Goal: Task Accomplishment & Management: Use online tool/utility

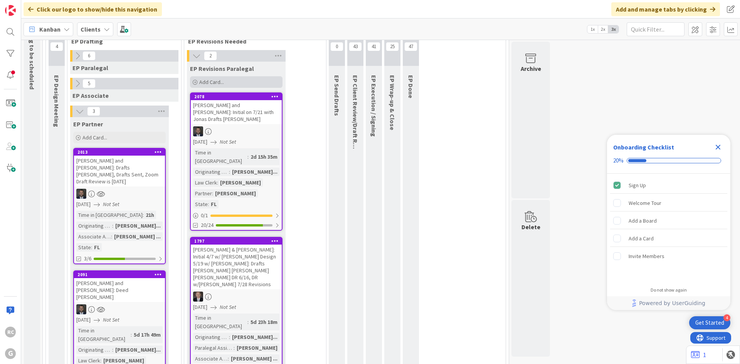
scroll to position [77, 0]
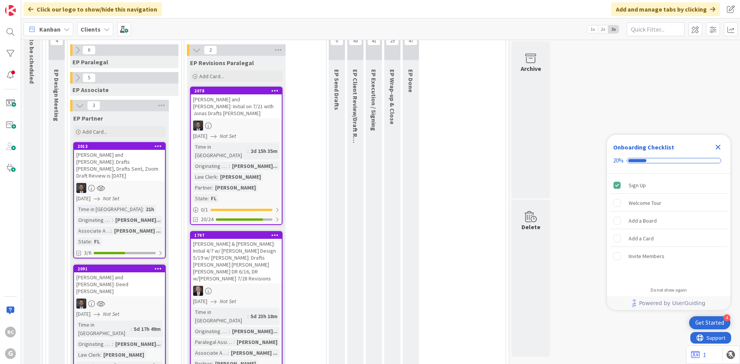
click at [192, 51] on icon at bounding box center [196, 50] width 8 height 8
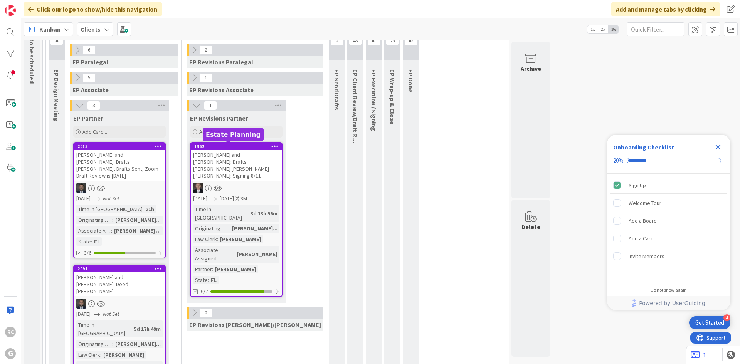
click at [209, 146] on div "1962" at bounding box center [237, 146] width 87 height 5
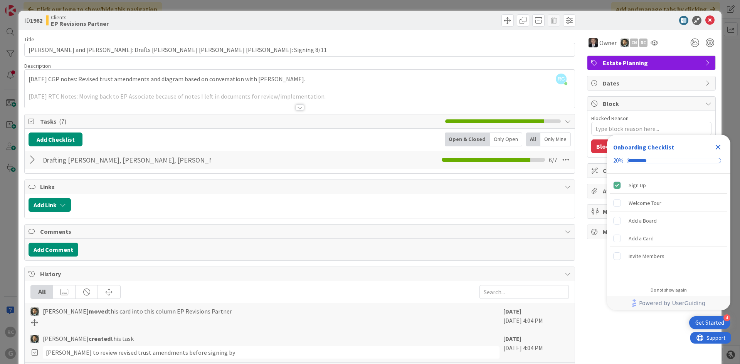
type textarea "x"
